Goal: Use online tool/utility: Utilize a website feature to perform a specific function

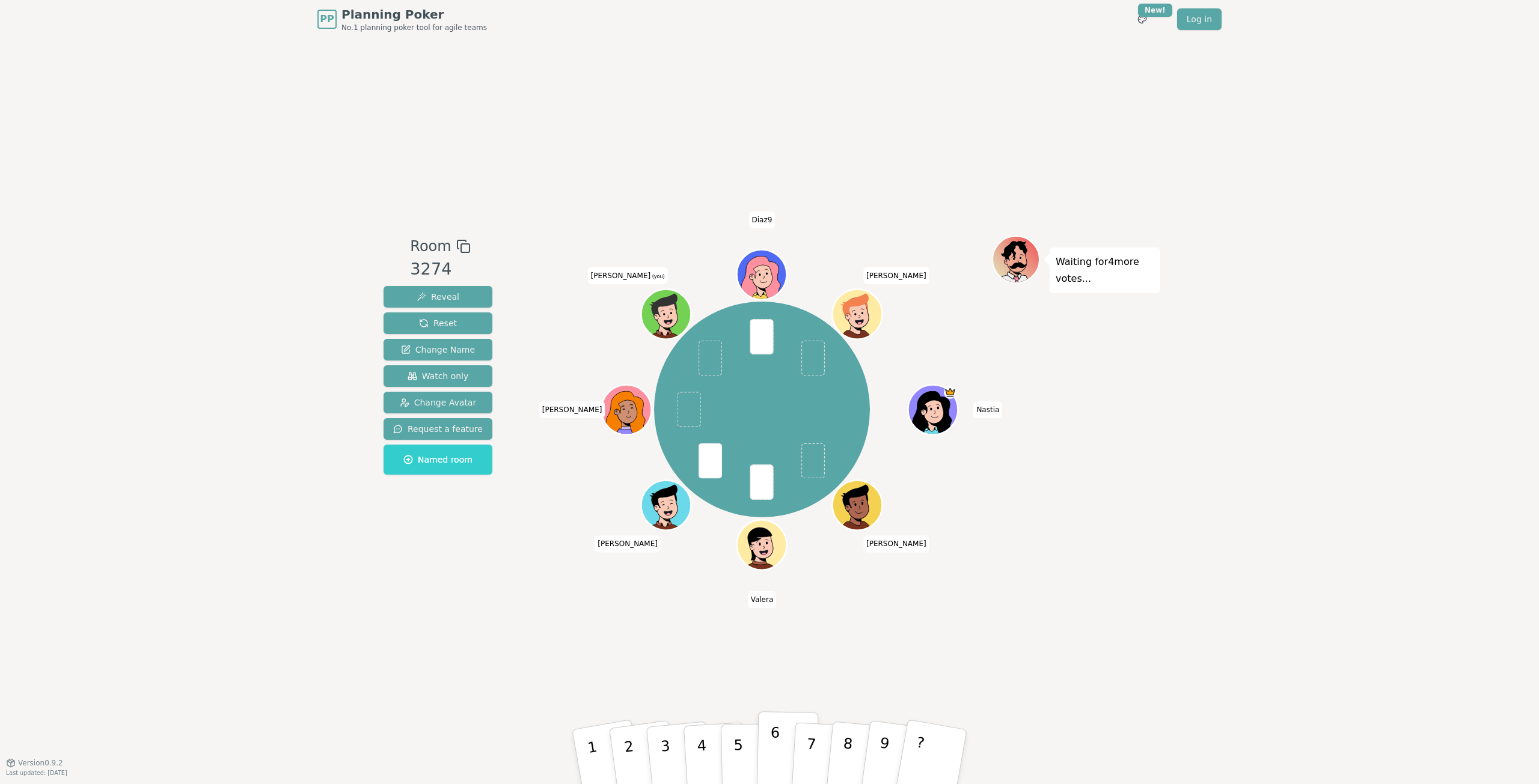
click at [777, 749] on p "6" at bounding box center [774, 756] width 10 height 65
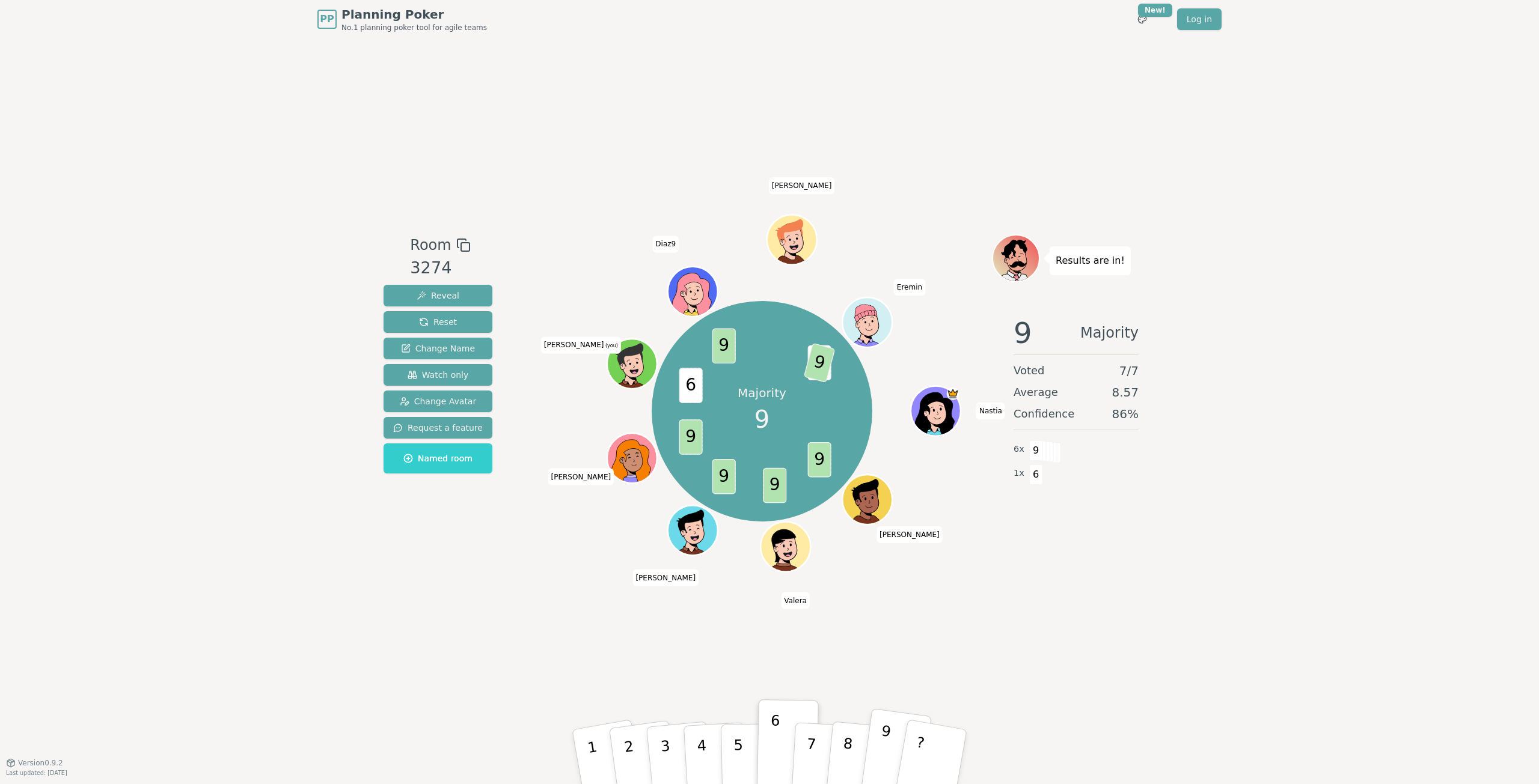
click at [885, 743] on p "9" at bounding box center [883, 755] width 18 height 66
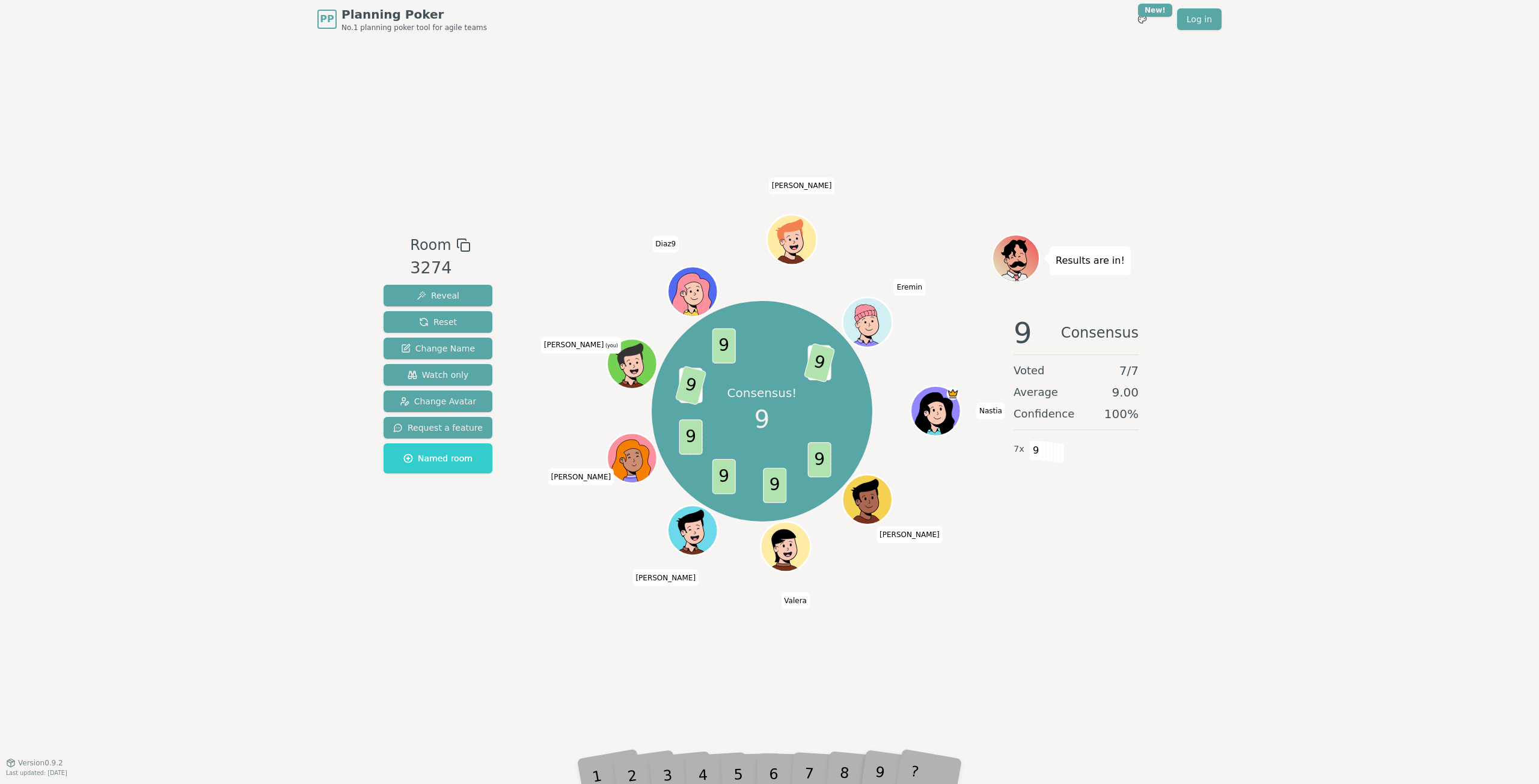
click at [887, 734] on div "Room 3274 Reveal Reset Change Name Watch only Change Avatar Request a feature N…" at bounding box center [769, 400] width 782 height 724
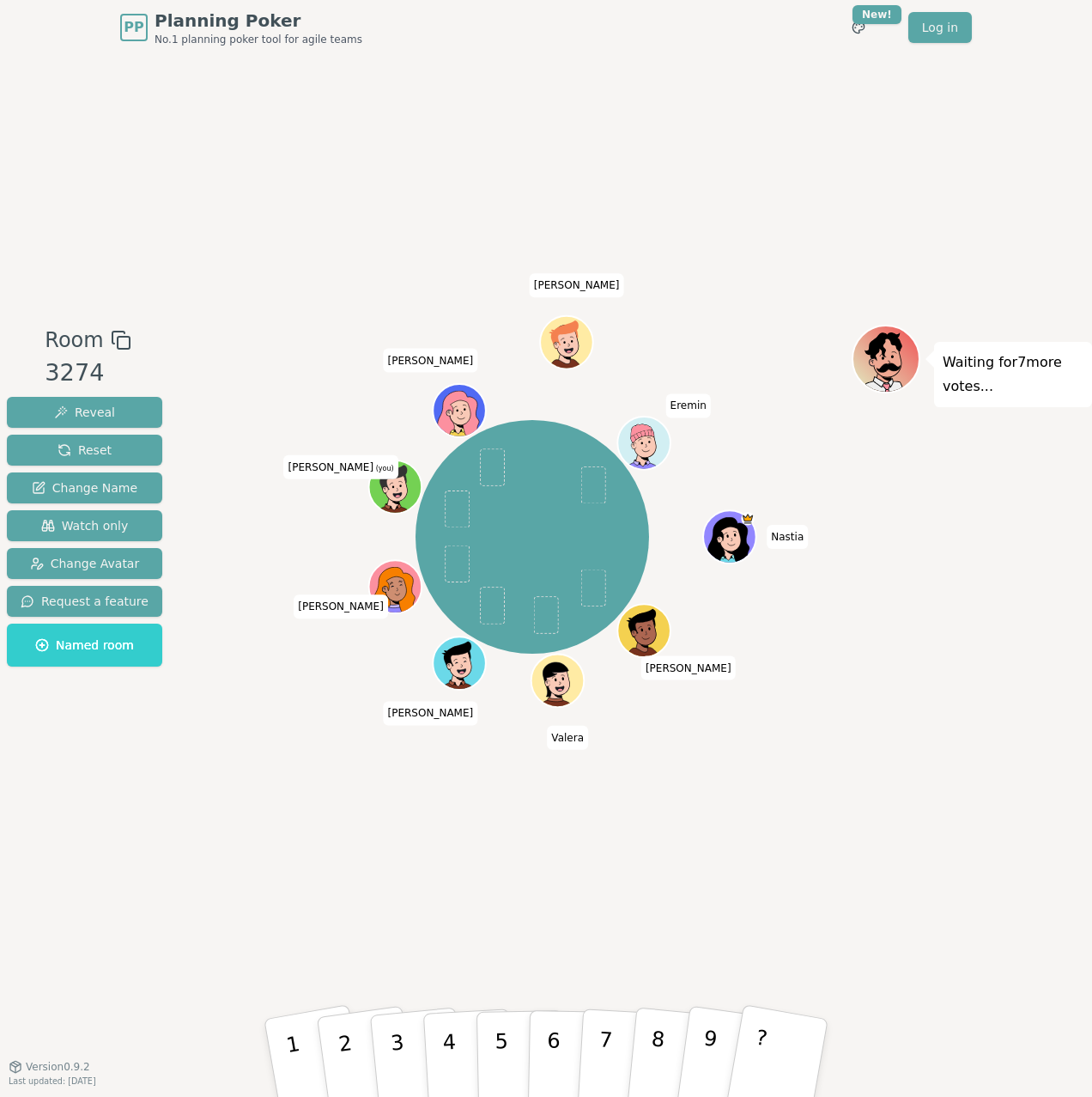
click at [31, 89] on div "Room 3274 Reveal Reset Change Name Watch only Change Avatar Request a feature N…" at bounding box center [546, 560] width 1092 height 1011
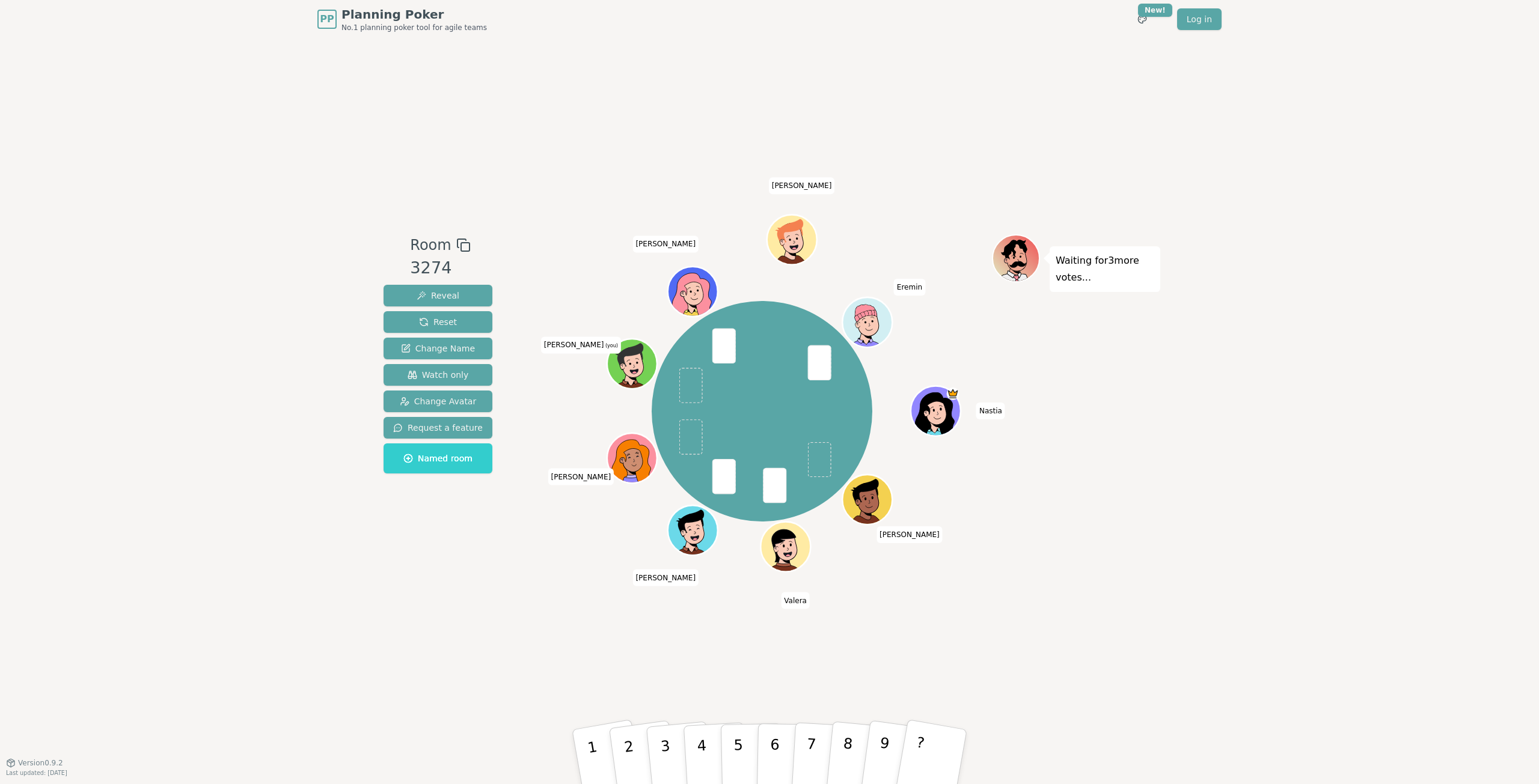
drag, startPoint x: 783, startPoint y: 744, endPoint x: 885, endPoint y: 651, distance: 138.0
click at [885, 651] on div "Room 3274 Reveal Reset Change Name Watch only Change Avatar Request a feature N…" at bounding box center [769, 400] width 782 height 724
click at [872, 769] on button "9" at bounding box center [895, 757] width 71 height 97
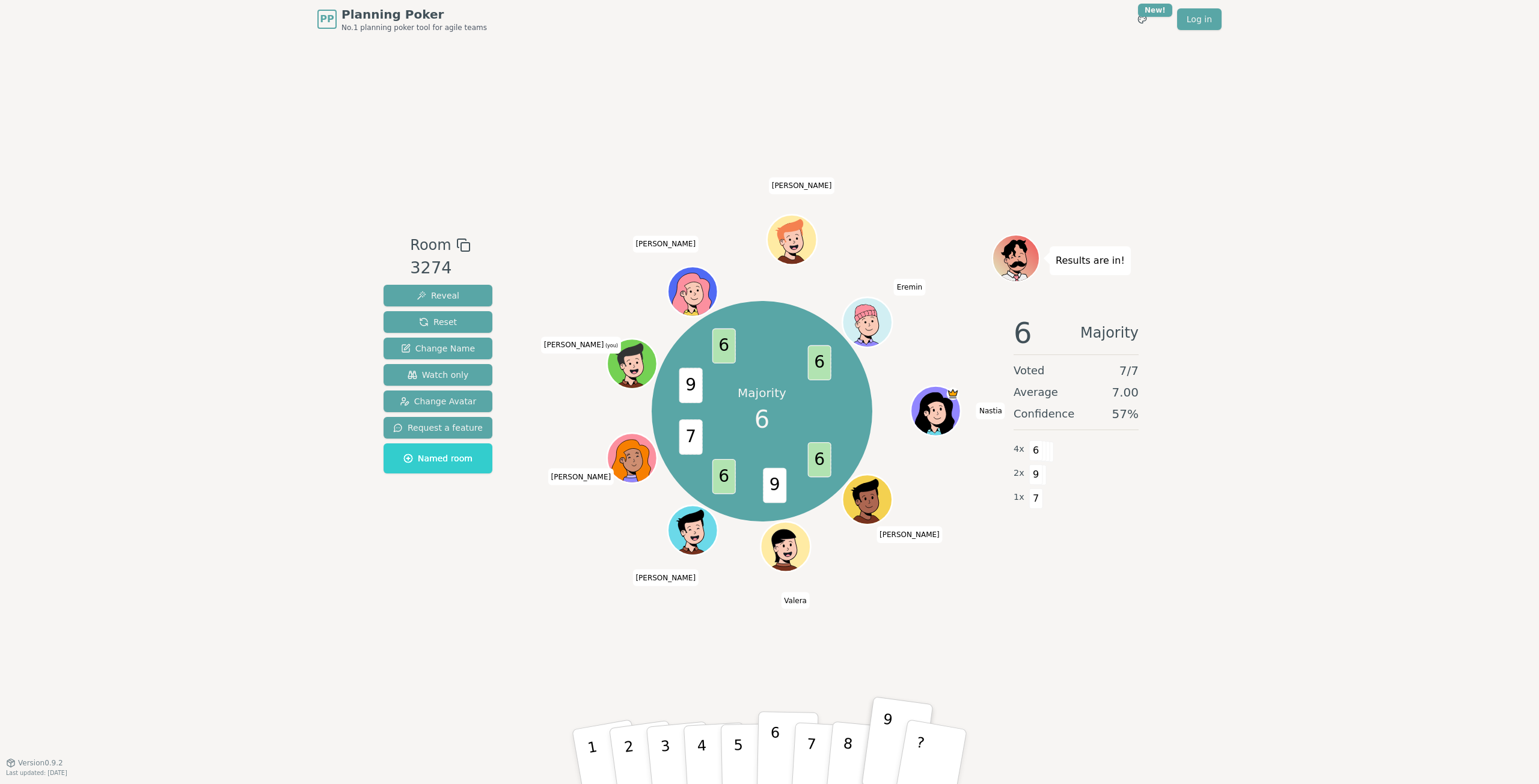
click at [771, 772] on p "6" at bounding box center [774, 756] width 10 height 65
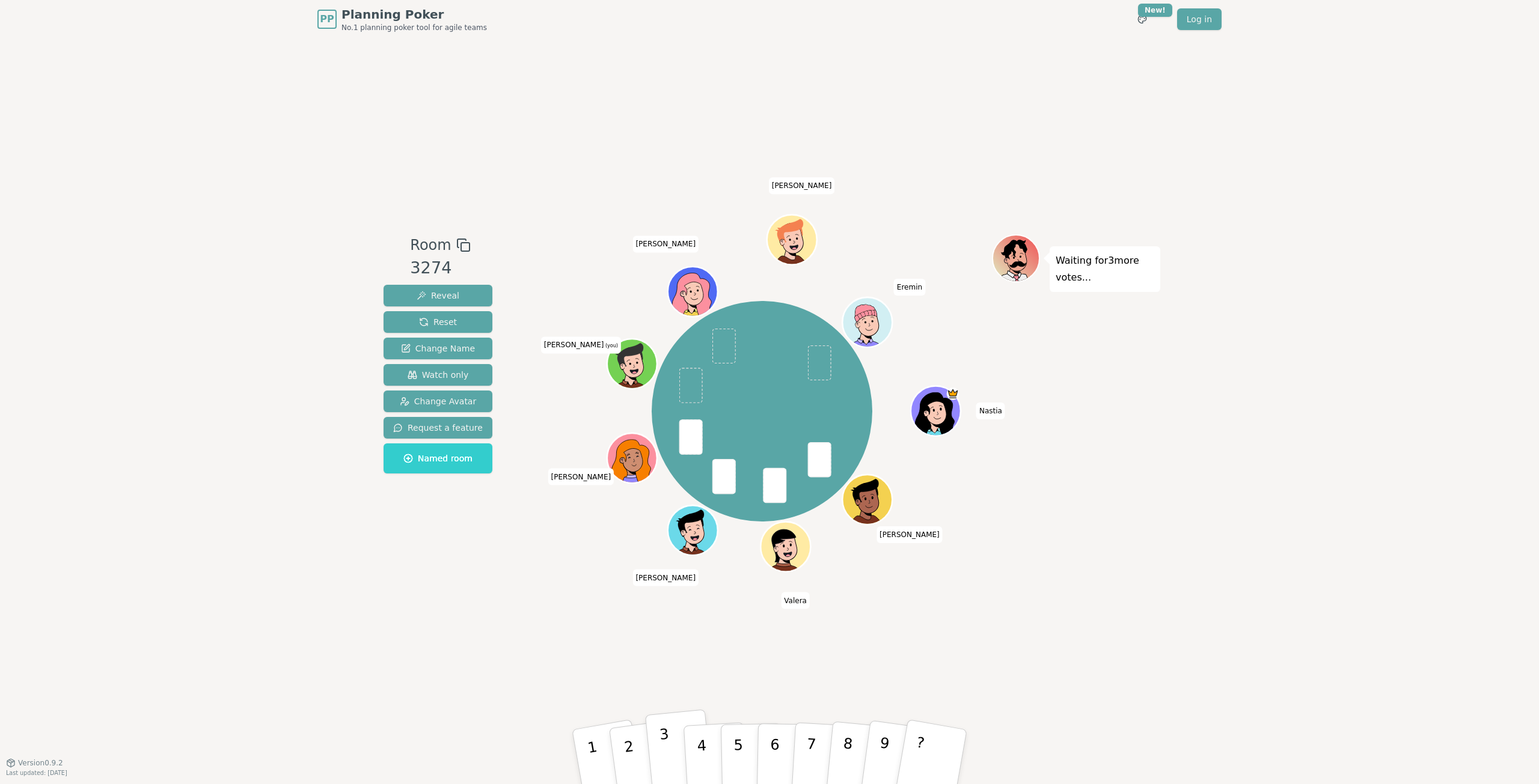
click at [672, 764] on button "3" at bounding box center [679, 757] width 68 height 95
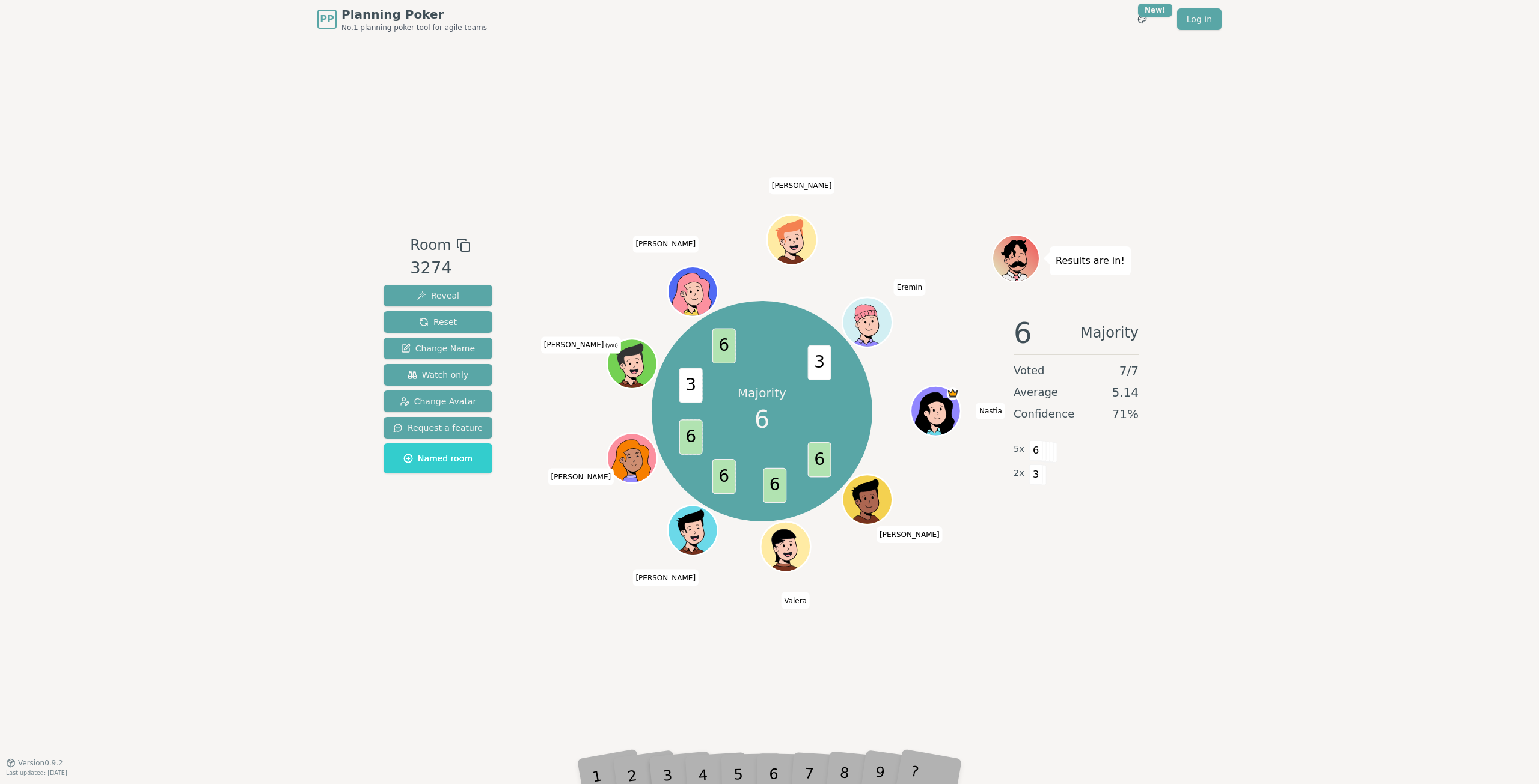
click at [777, 767] on div "6" at bounding box center [786, 757] width 37 height 43
click at [776, 746] on p "6" at bounding box center [774, 756] width 10 height 65
click at [459, 635] on div "Room 3274 Reveal Reset Change Name Watch only Change Avatar Request a feature N…" at bounding box center [769, 400] width 782 height 724
click at [774, 773] on div "6" at bounding box center [786, 757] width 37 height 43
click at [1300, 676] on div "PP Planning Poker No.1 planning poker tool for agile teams Toggle theme New! Lo…" at bounding box center [769, 392] width 1539 height 784
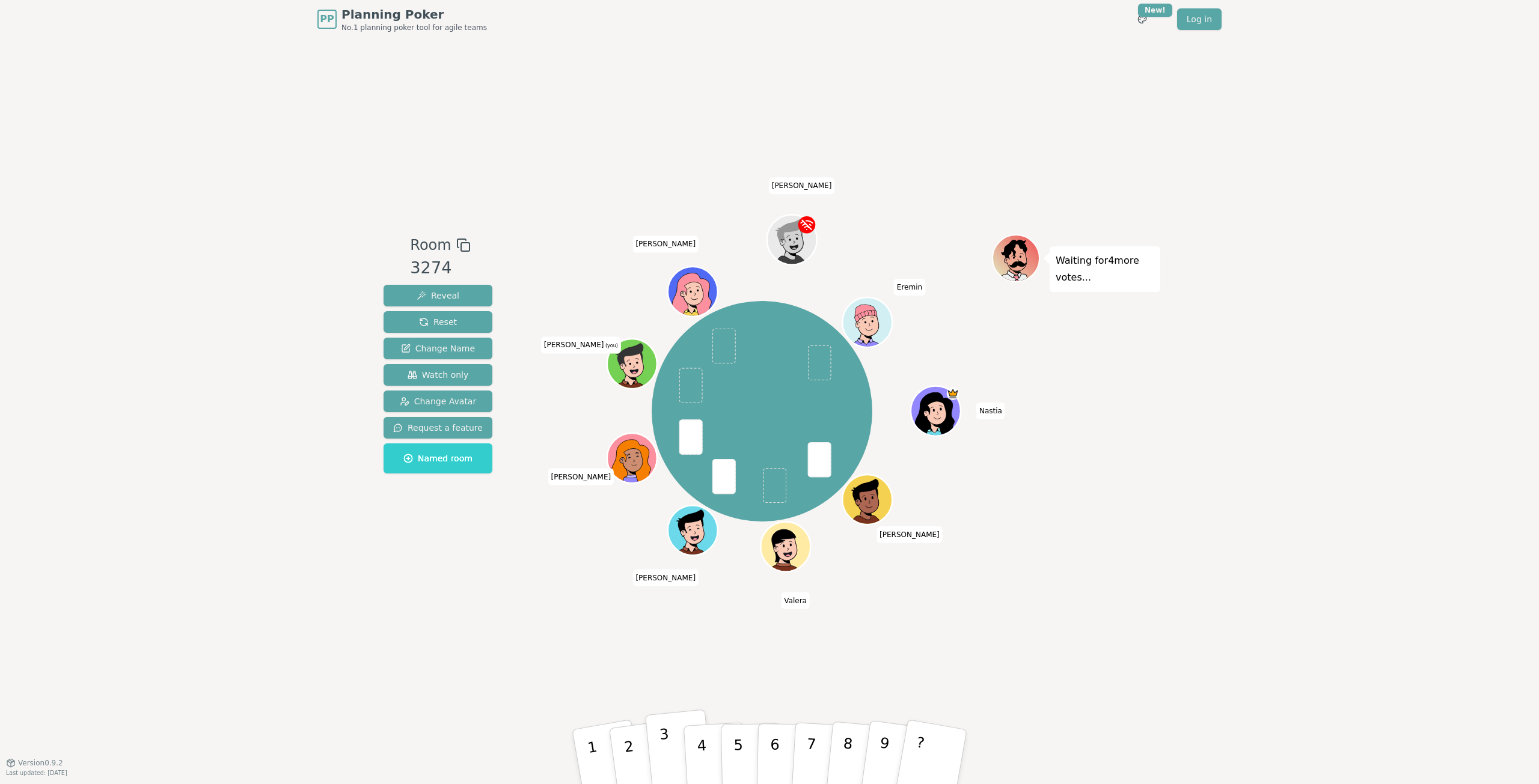
click at [658, 749] on button "3" at bounding box center [679, 757] width 68 height 95
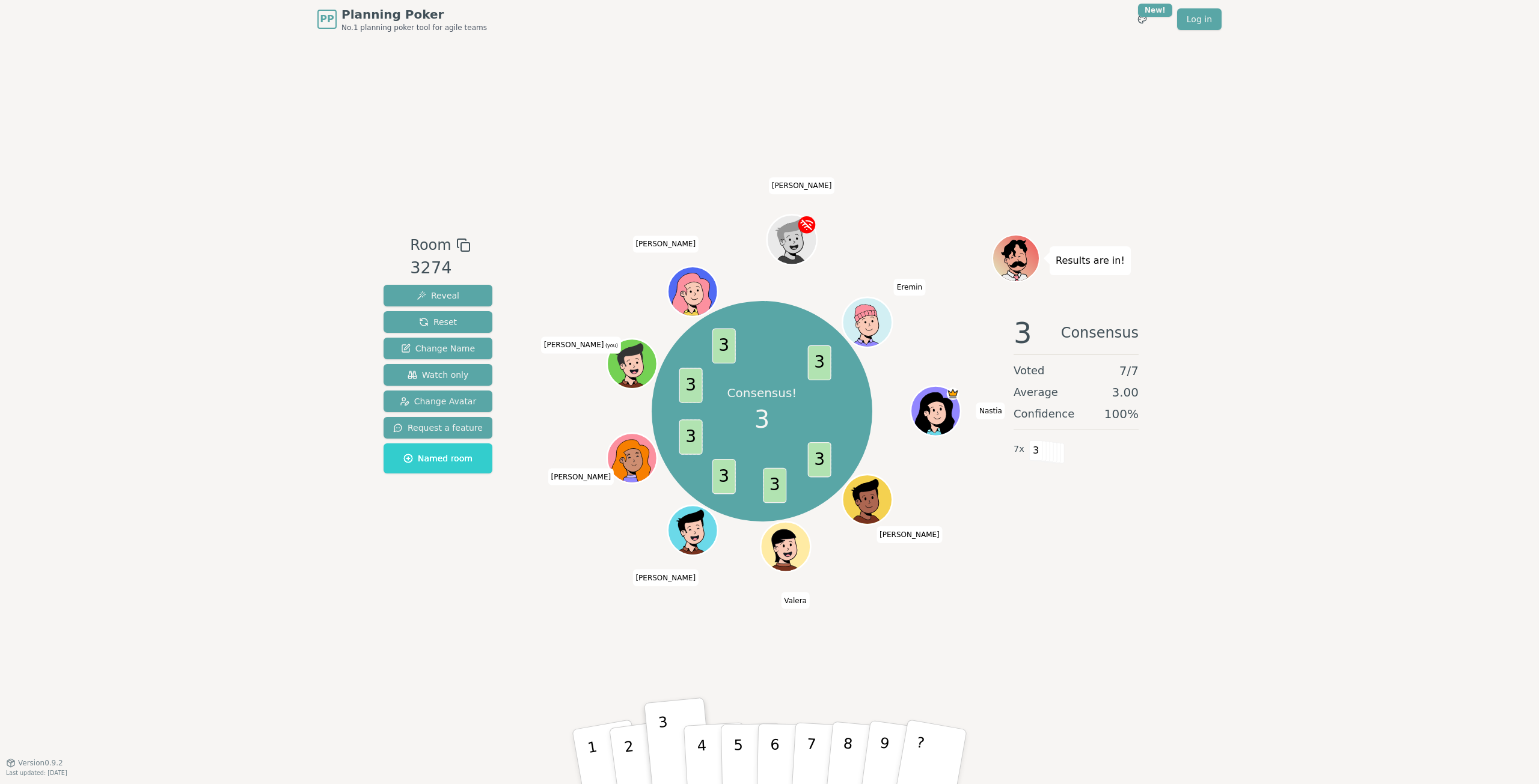
click at [1226, 672] on div "PP Planning Poker No.1 planning poker tool for agile teams Toggle theme New! Lo…" at bounding box center [769, 392] width 1539 height 784
